Goal: Information Seeking & Learning: Learn about a topic

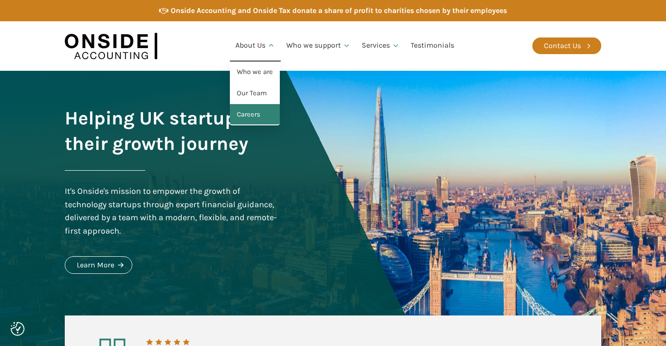
click at [262, 110] on link "Careers" at bounding box center [255, 114] width 50 height 21
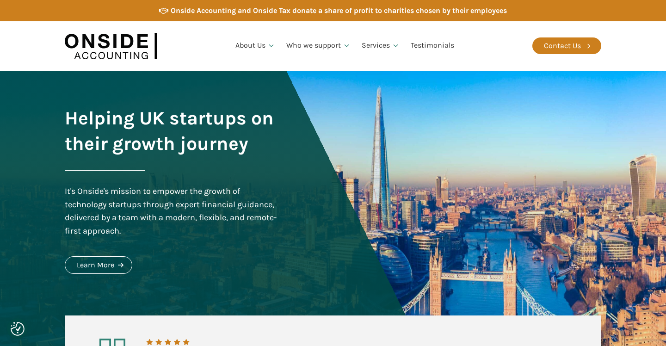
click at [284, 165] on div "Helping UK startups on their growth journey It's Onside's mission to empower th…" at bounding box center [333, 216] width 555 height 291
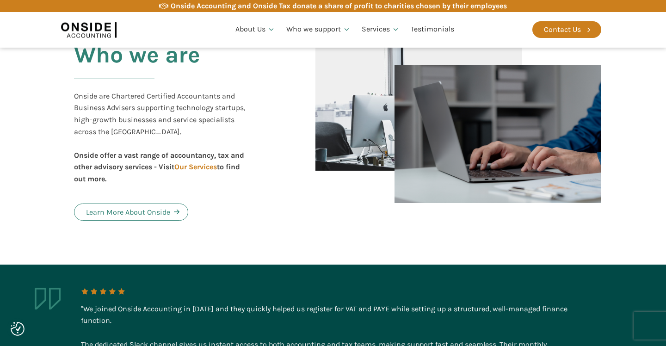
scroll to position [524, 0]
